Goal: Task Accomplishment & Management: Manage account settings

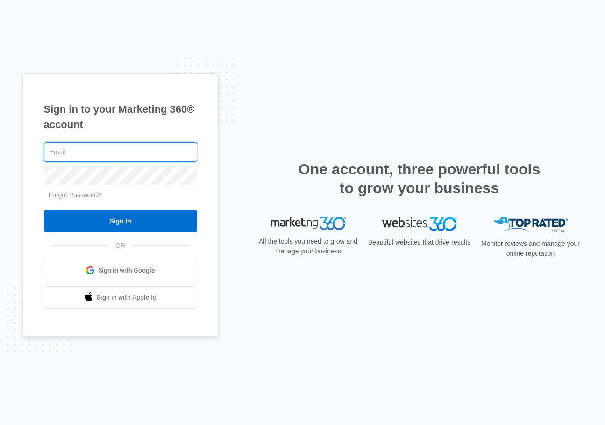
type input "[EMAIL_ADDRESS][DOMAIN_NAME]"
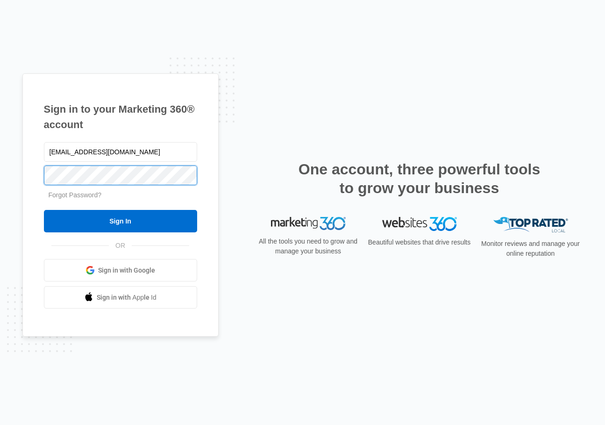
click at [120, 221] on input "Sign In" at bounding box center [120, 221] width 153 height 22
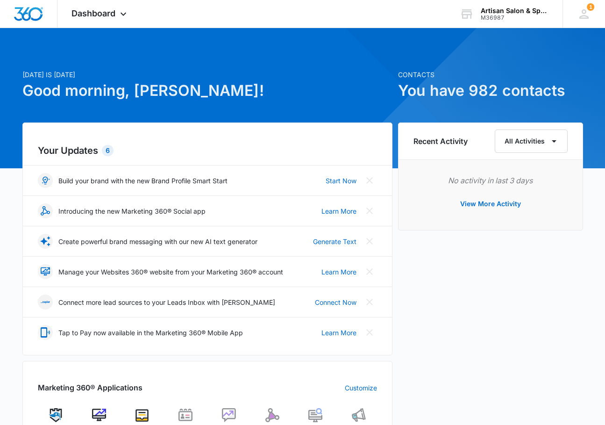
click at [112, 273] on p "Manage your Websites 360® website from your Marketing 360® account" at bounding box center [170, 272] width 225 height 10
click at [333, 269] on link "Learn More" at bounding box center [338, 272] width 35 height 10
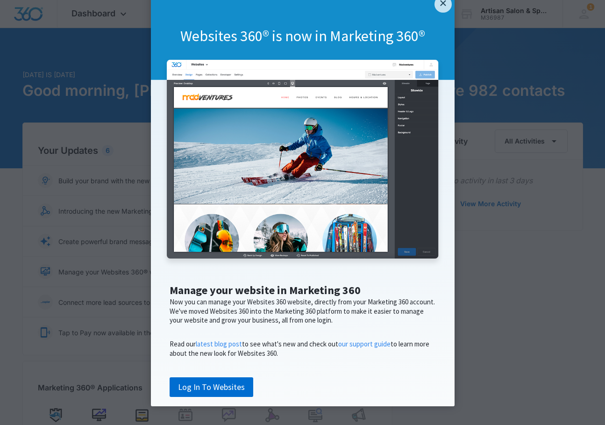
scroll to position [55, 0]
click at [196, 388] on link "Log In To Websites" at bounding box center [212, 387] width 84 height 20
